Goal: Task Accomplishment & Management: Use online tool/utility

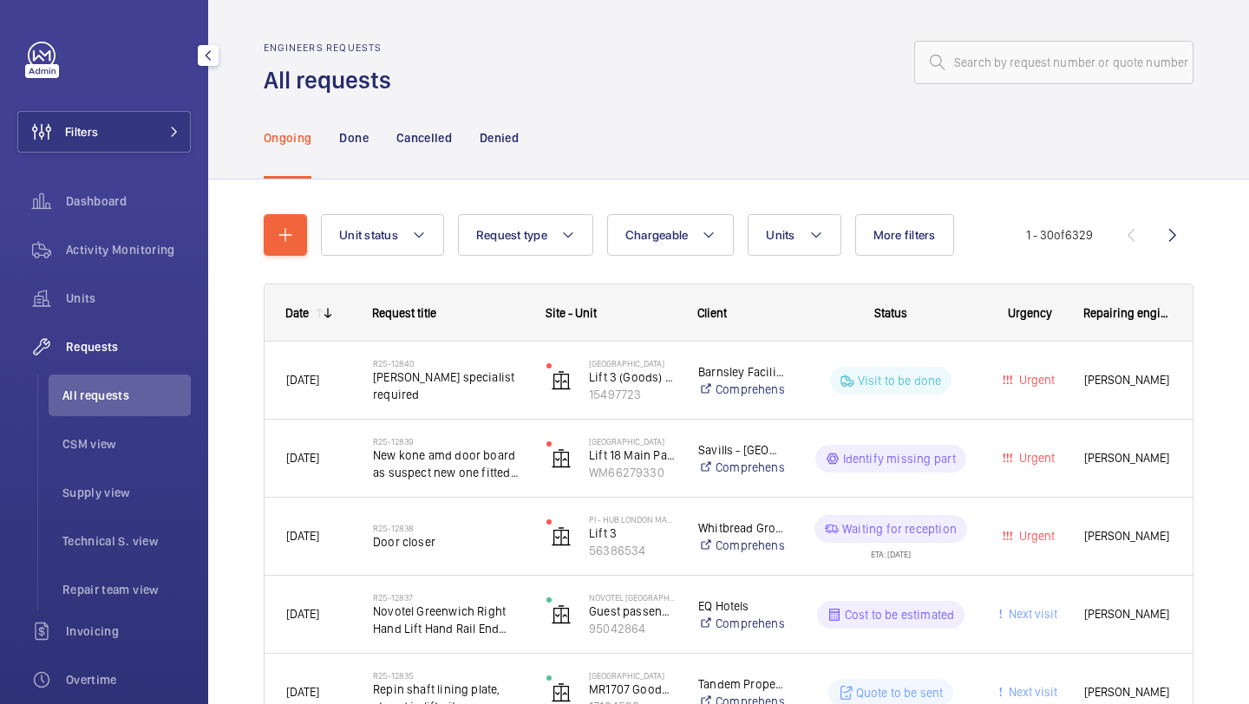
click at [151, 145] on button "Filters" at bounding box center [103, 132] width 173 height 42
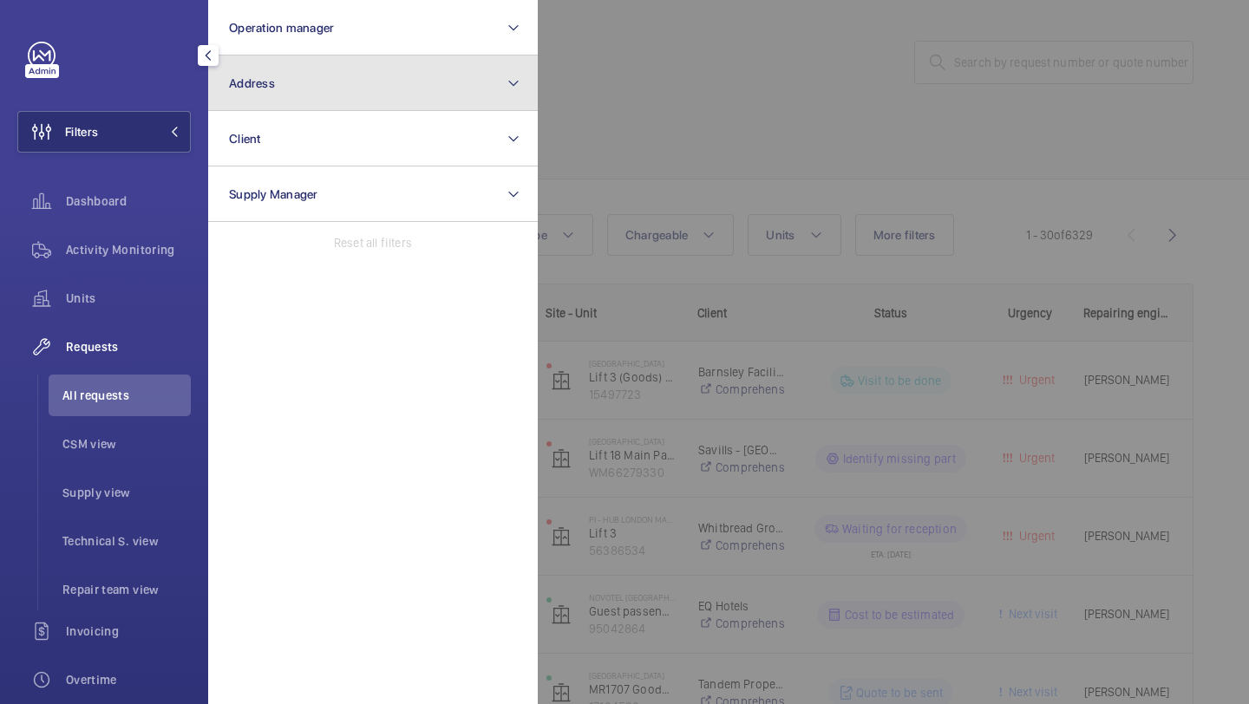
click at [271, 81] on span "Address" at bounding box center [252, 83] width 46 height 14
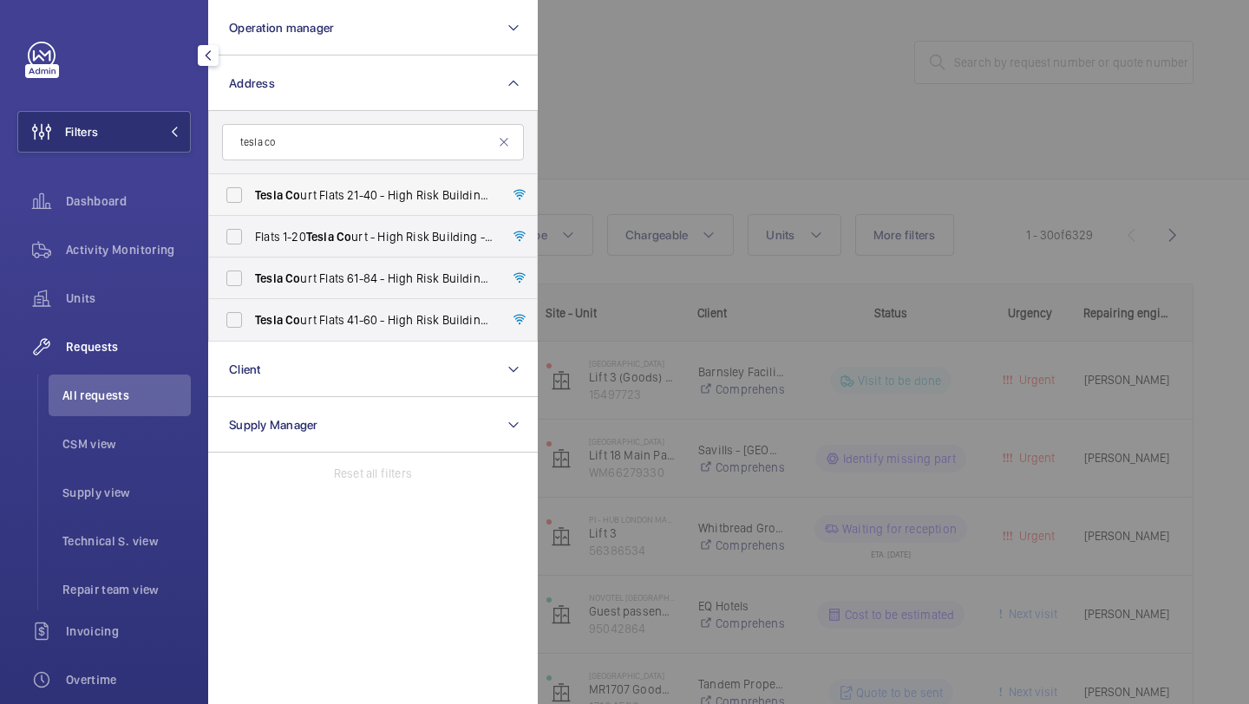
type input "tesla co"
click at [369, 195] on span "Tesla Co urt Flats 21-40 - High Risk Building - Tesla Co urt Flats [GEOGRAPHIC_…" at bounding box center [374, 194] width 238 height 17
click at [251, 195] on input "Tesla Co urt Flats 21-40 - High Risk Building - Tesla Co urt Flats [GEOGRAPHIC_…" at bounding box center [234, 195] width 35 height 35
checkbox input "true"
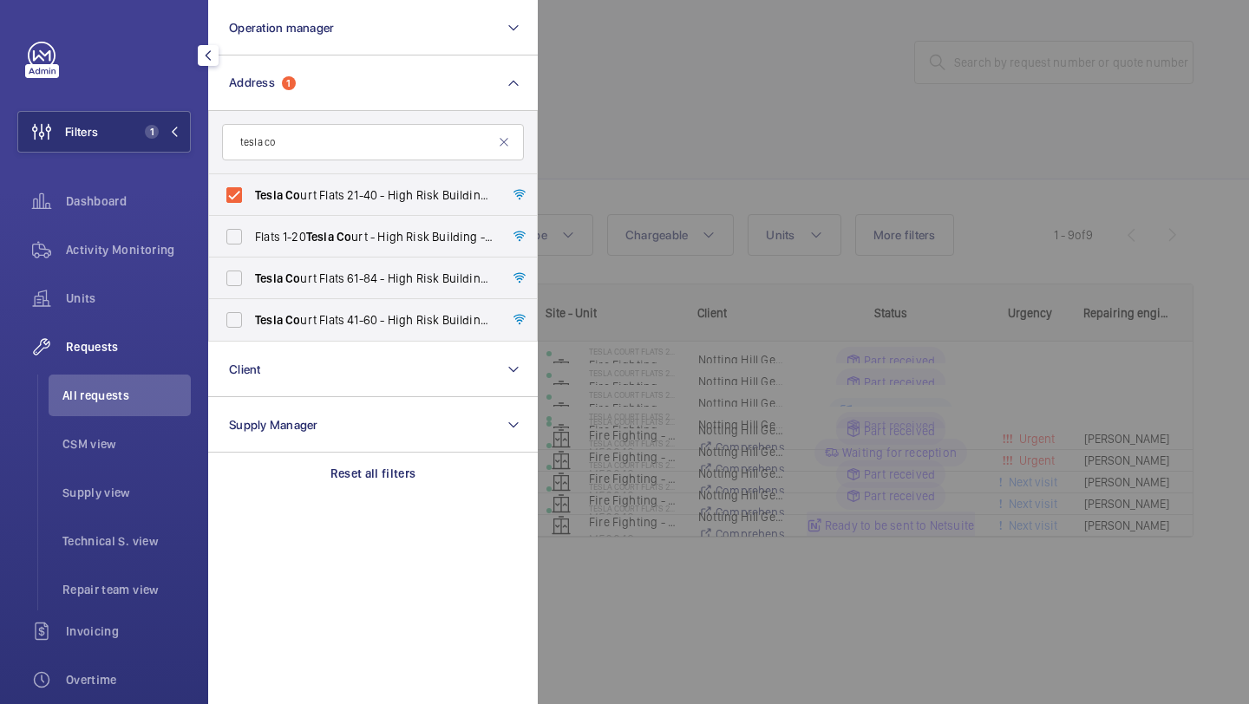
click at [698, 105] on div at bounding box center [1162, 352] width 1249 height 704
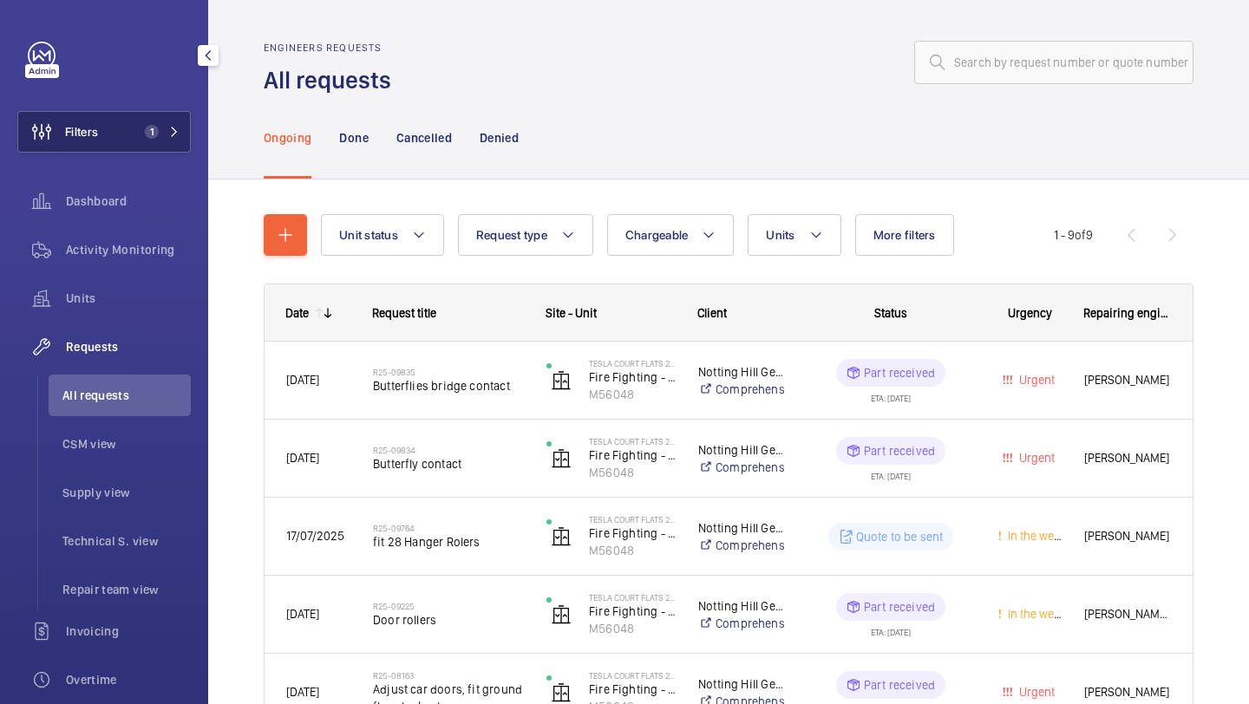
click at [134, 123] on button "Filters 1" at bounding box center [103, 132] width 173 height 42
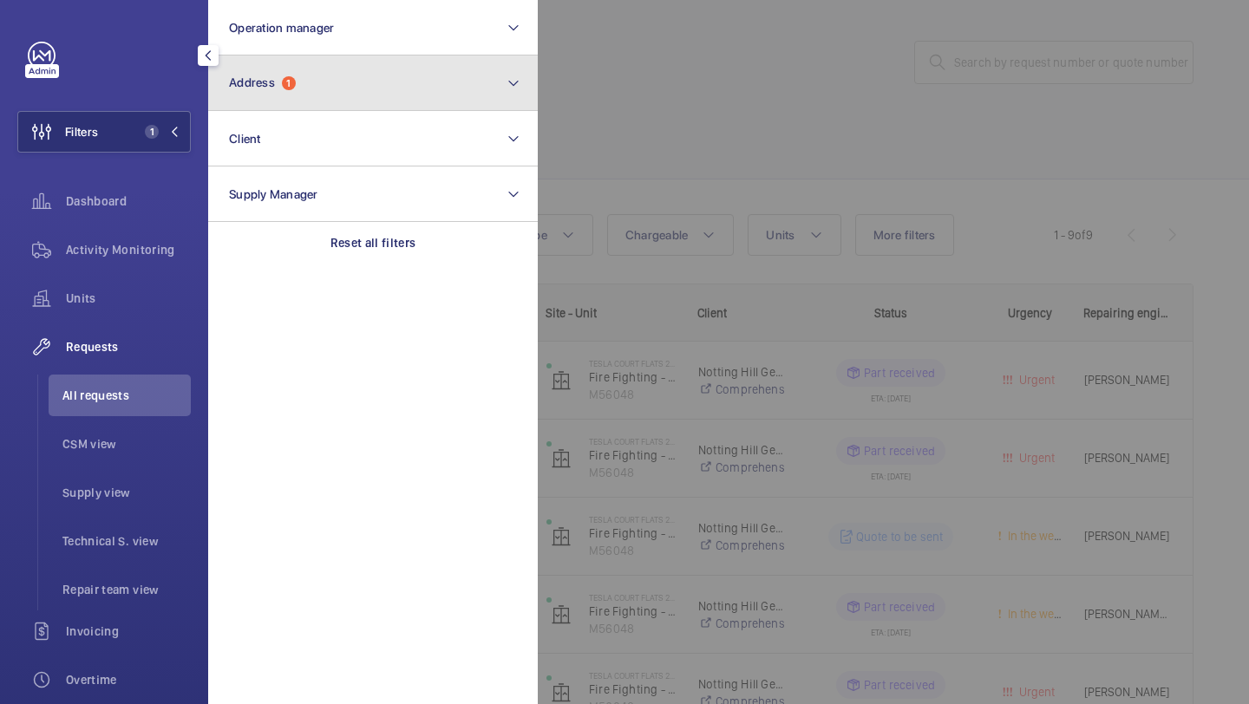
click at [251, 89] on span "Address 1" at bounding box center [262, 82] width 67 height 15
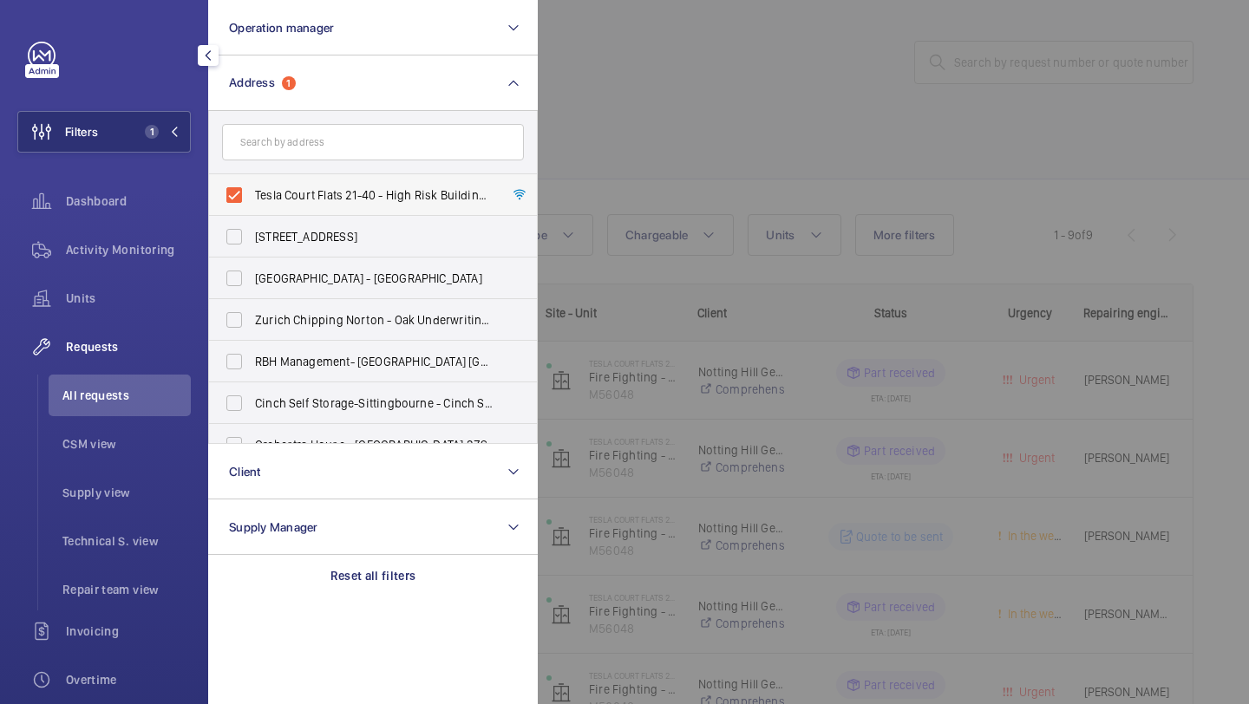
click at [389, 188] on span "Tesla Court Flats 21-40 - High Risk Building - [STREET_ADDRESS]" at bounding box center [374, 194] width 238 height 17
click at [251, 188] on input "Tesla Court Flats 21-40 - High Risk Building - [STREET_ADDRESS]" at bounding box center [234, 195] width 35 height 35
checkbox input "false"
click at [389, 138] on input "text" at bounding box center [373, 142] width 302 height 36
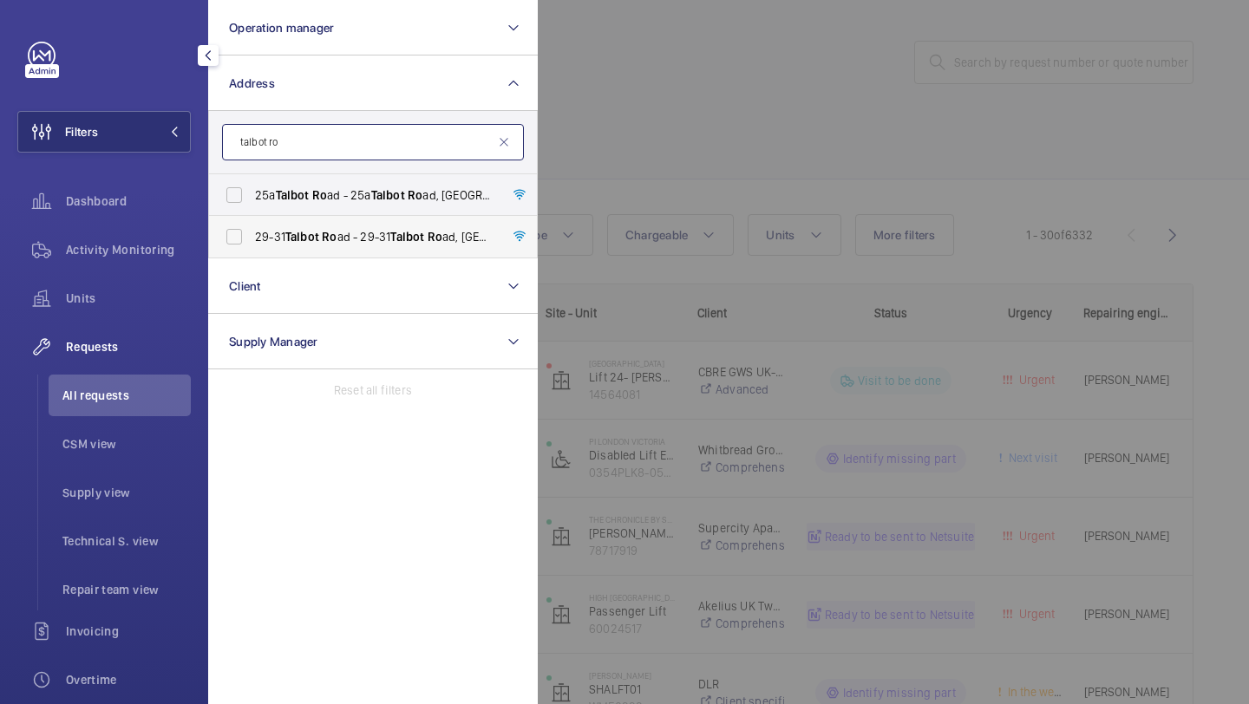
type input "talbot ro"
click at [375, 232] on span "29-31 Talbot Ro ad - 29-[STREET_ADDRESS]" at bounding box center [374, 236] width 238 height 17
click at [251, 232] on input "29-31 Talbot Ro ad - 29-[STREET_ADDRESS]" at bounding box center [234, 236] width 35 height 35
checkbox input "true"
click at [369, 194] on span "[STREET_ADDRESS]" at bounding box center [374, 194] width 238 height 17
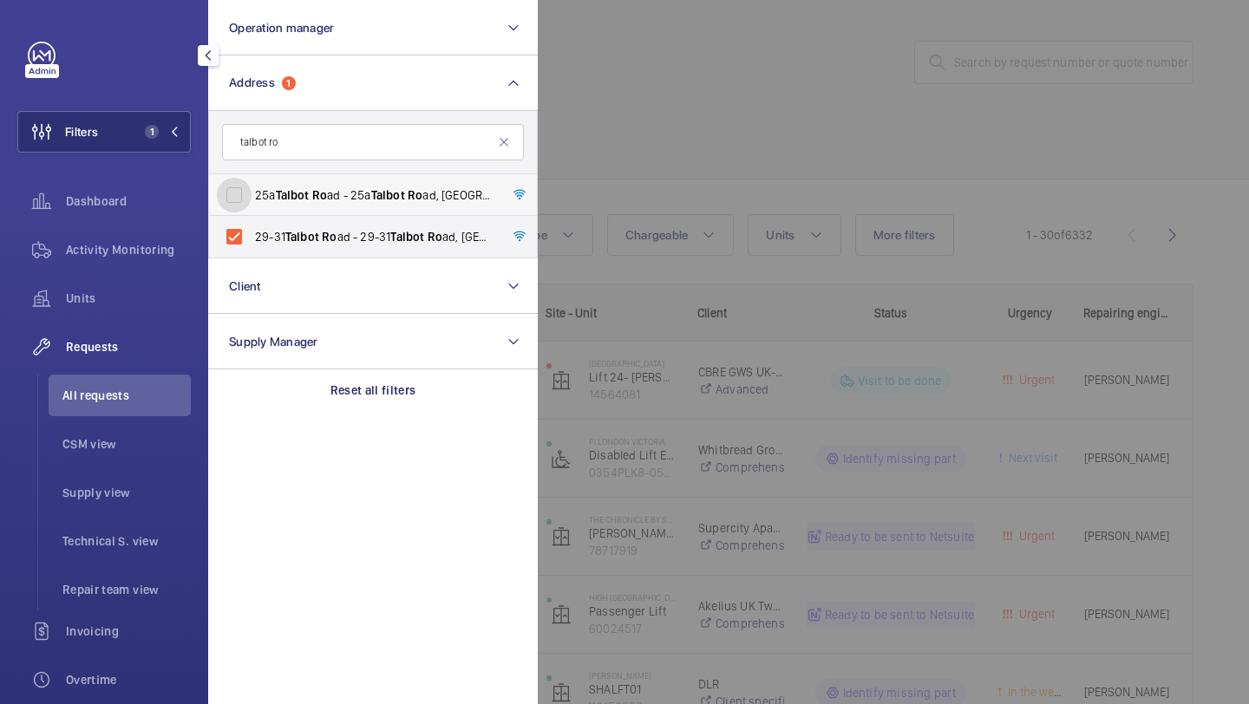
click at [251, 194] on input "[STREET_ADDRESS]" at bounding box center [234, 195] width 35 height 35
checkbox input "true"
click at [601, 184] on div at bounding box center [1162, 352] width 1249 height 704
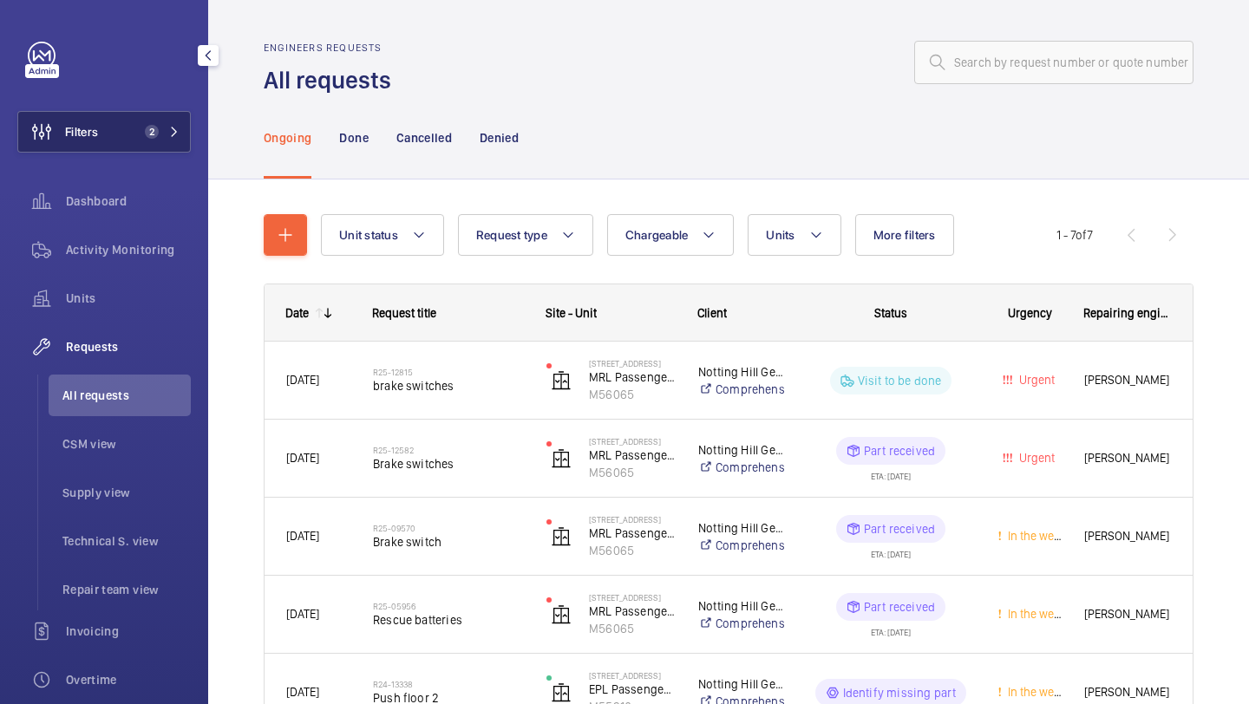
click at [141, 132] on span "2" at bounding box center [148, 132] width 21 height 14
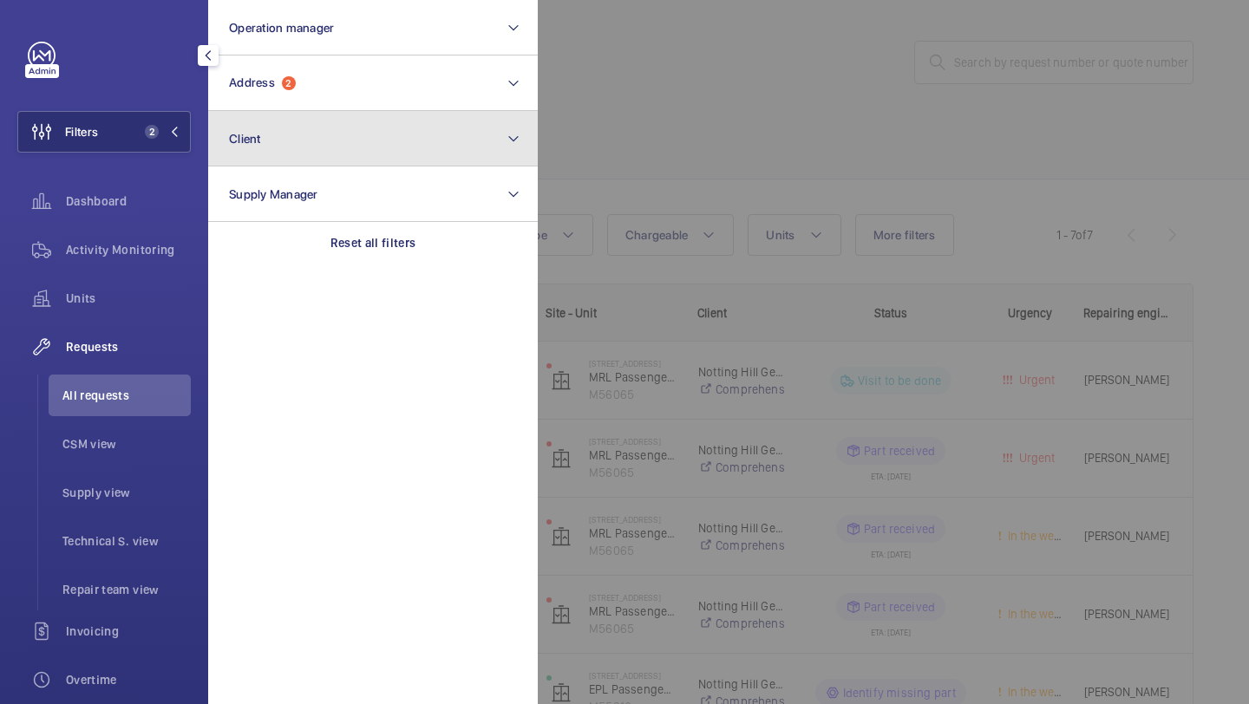
click at [258, 111] on button "Client" at bounding box center [373, 138] width 330 height 55
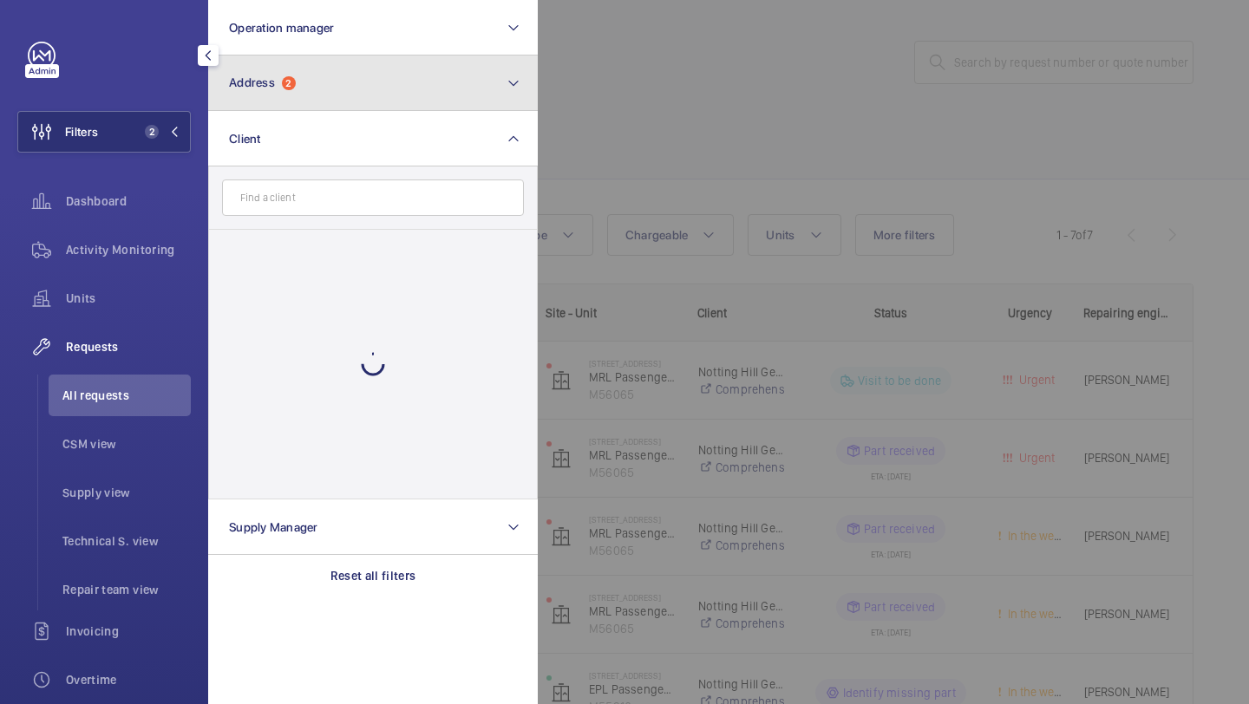
click at [258, 107] on button "Address 2" at bounding box center [373, 82] width 330 height 55
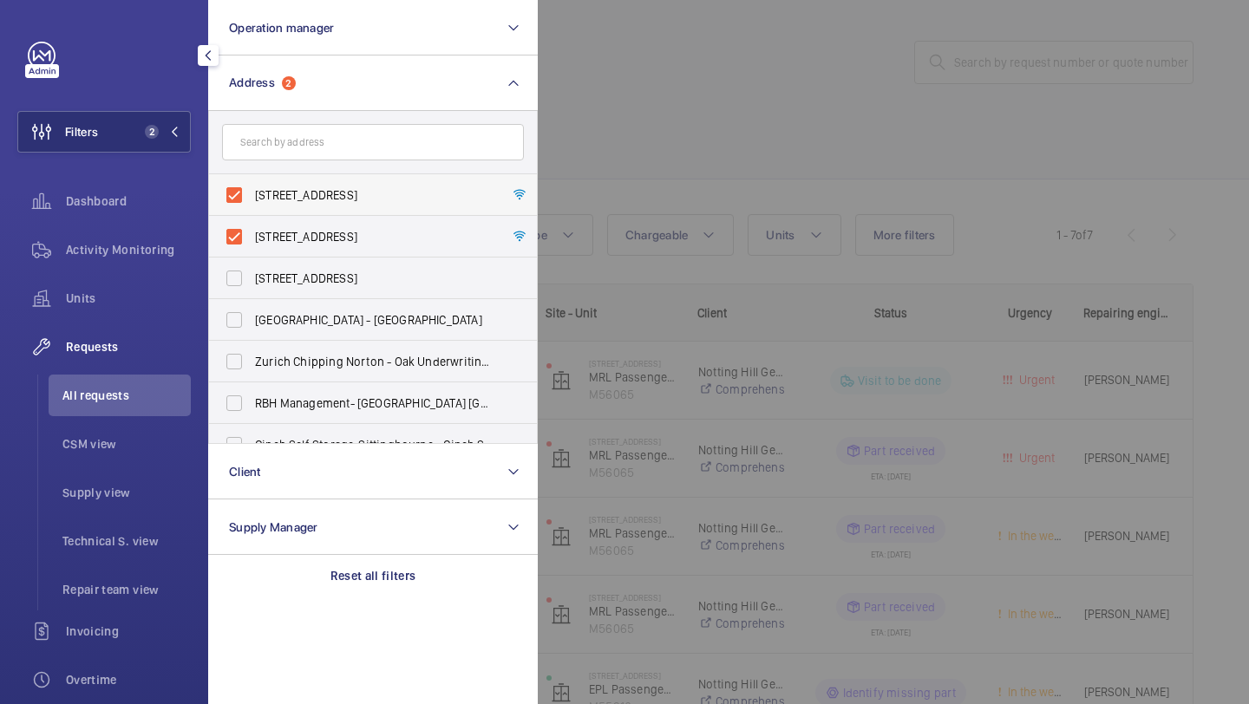
click at [314, 186] on label "[STREET_ADDRESS]" at bounding box center [360, 195] width 302 height 42
click at [251, 186] on input "[STREET_ADDRESS]" at bounding box center [234, 195] width 35 height 35
checkbox input "false"
click at [316, 224] on label "[STREET_ADDRESS]" at bounding box center [360, 237] width 302 height 42
click at [251, 224] on input "[STREET_ADDRESS]" at bounding box center [234, 236] width 35 height 35
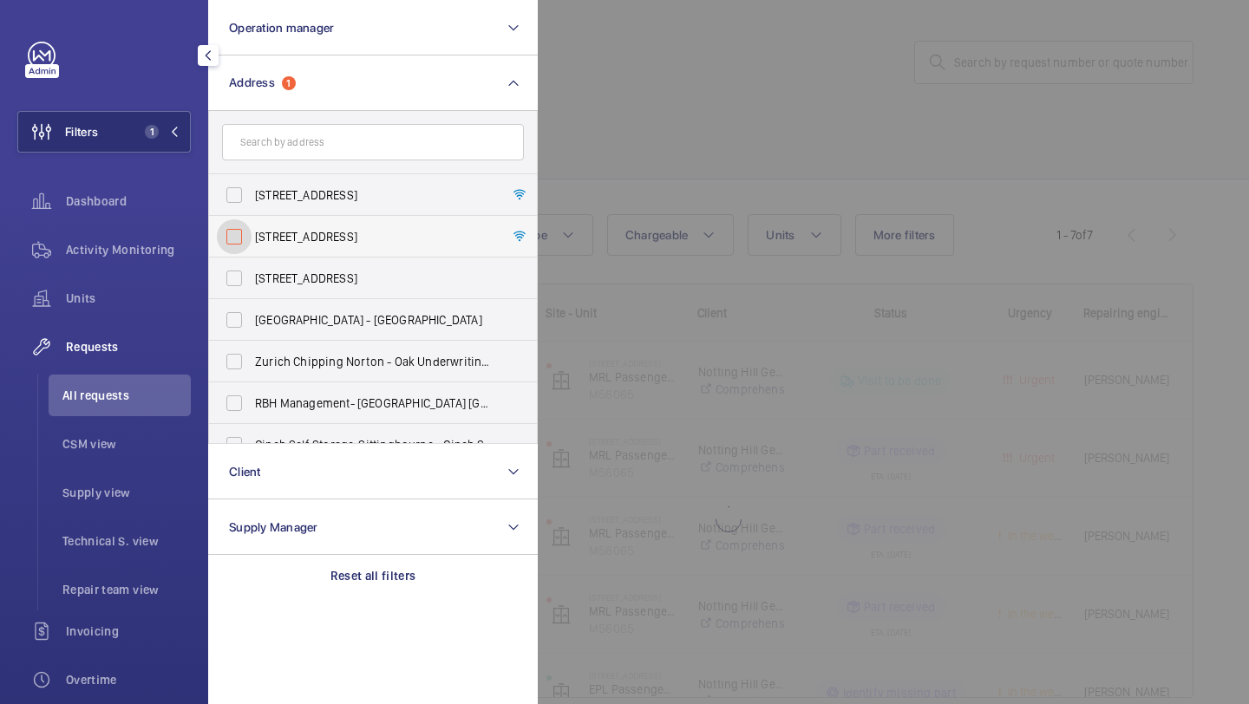
checkbox input "false"
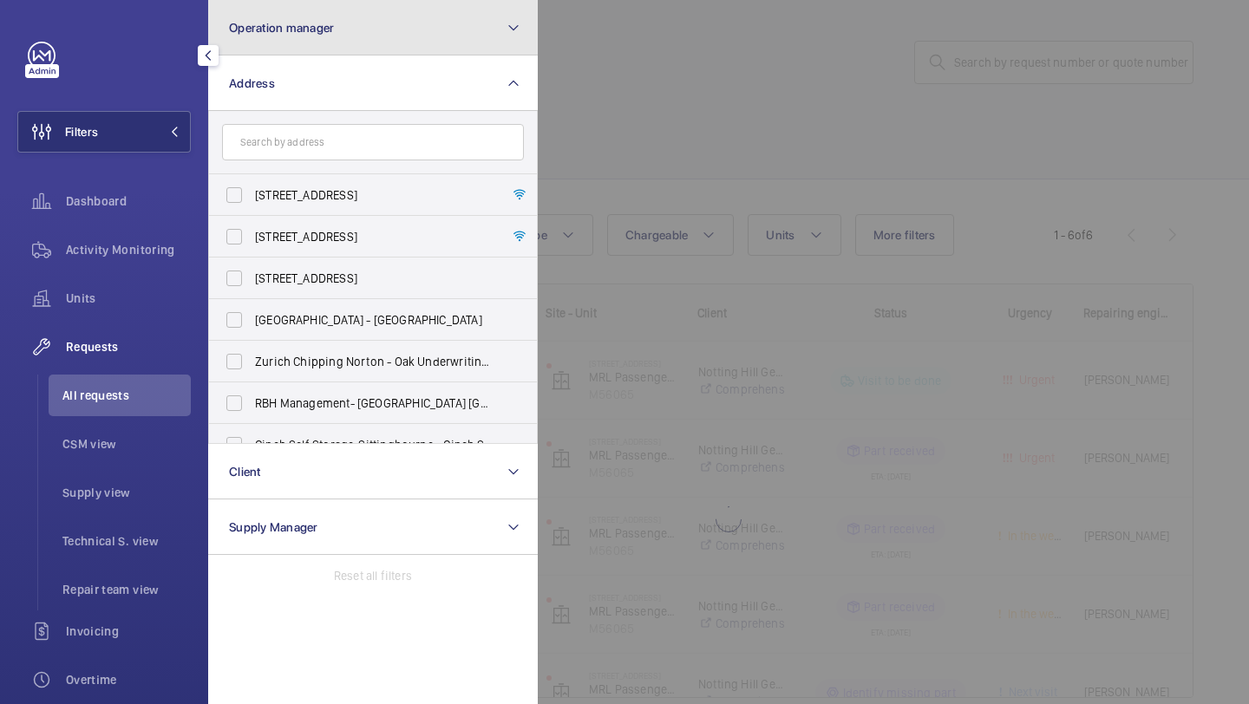
click at [351, 24] on button "Operation manager" at bounding box center [373, 27] width 330 height 55
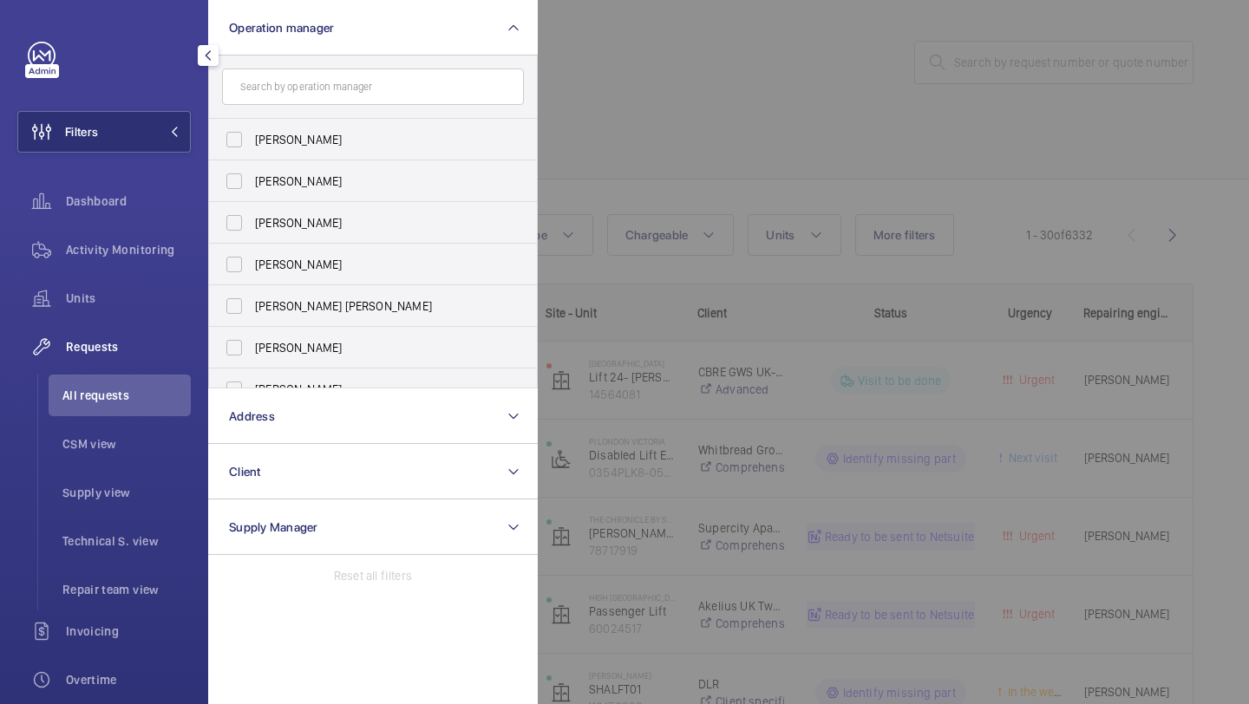
click at [595, 69] on div at bounding box center [1162, 352] width 1249 height 704
